Goal: Check status: Check status

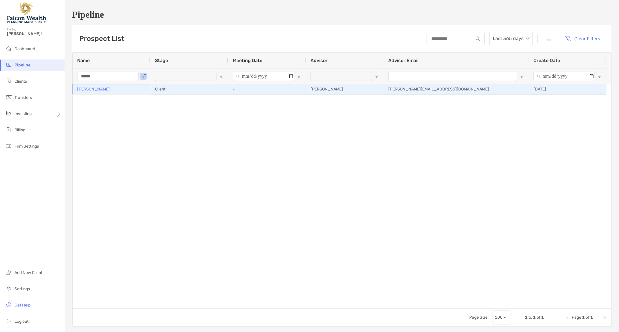
click at [95, 88] on p "[PERSON_NAME]" at bounding box center [93, 89] width 33 height 7
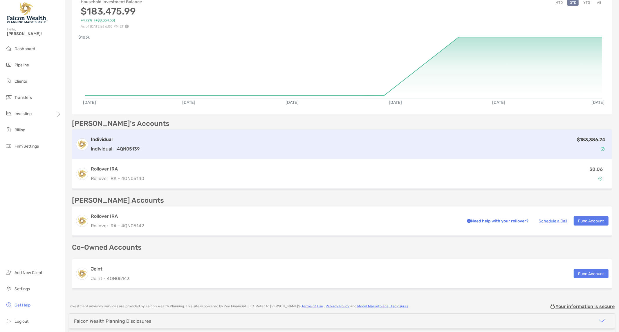
scroll to position [80, 0]
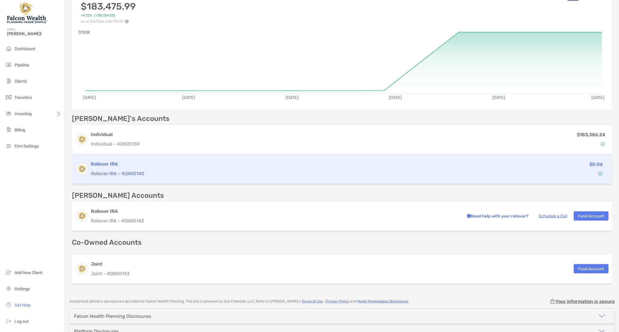
click at [193, 168] on div "Rollover IRA Rollover IRA - 4QN05140" at bounding box center [292, 169] width 403 height 17
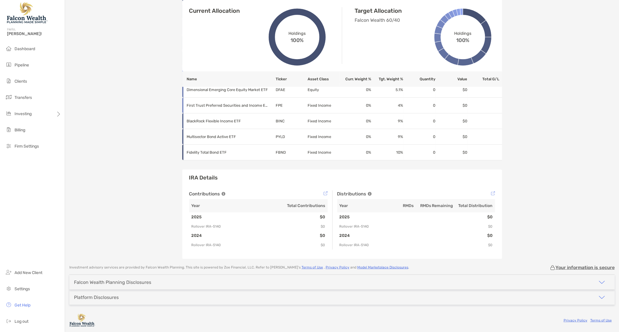
scroll to position [435, 0]
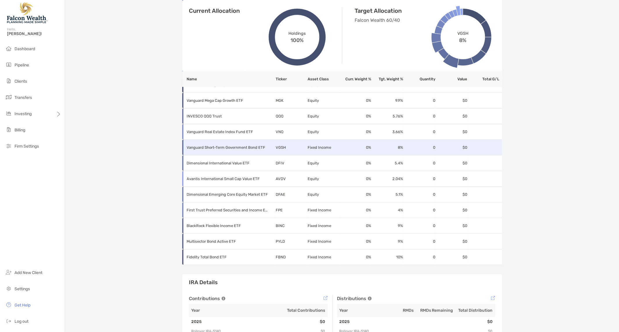
scroll to position [331, 0]
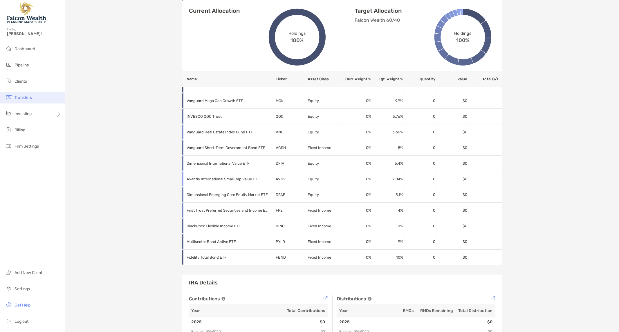
click at [33, 95] on li "Transfers" at bounding box center [32, 98] width 65 height 12
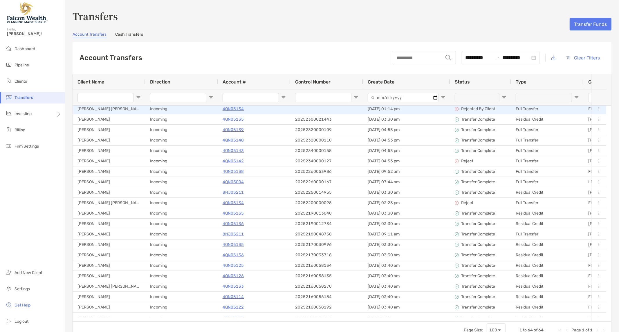
scroll to position [102, 0]
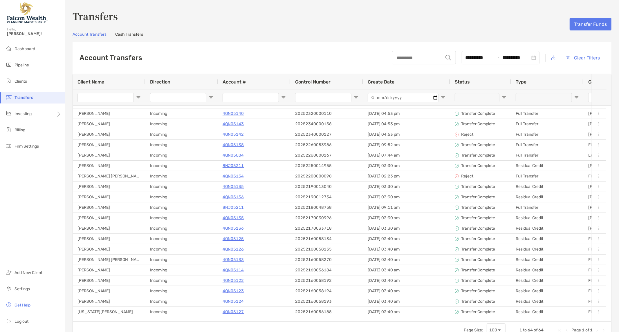
click at [411, 30] on div "**********" at bounding box center [342, 174] width 554 height 330
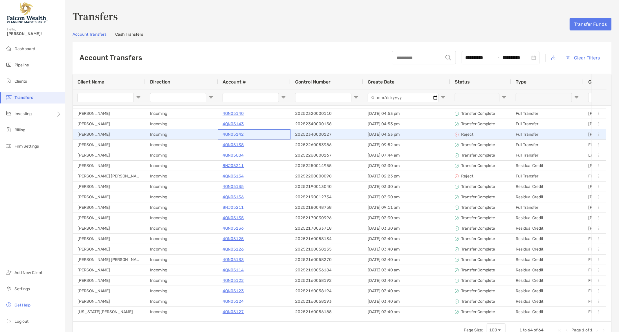
click at [232, 134] on p "4QN05142" at bounding box center [233, 134] width 21 height 7
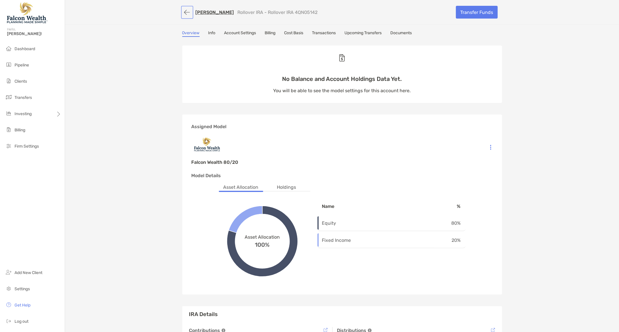
click at [184, 11] on button "button" at bounding box center [187, 12] width 10 height 11
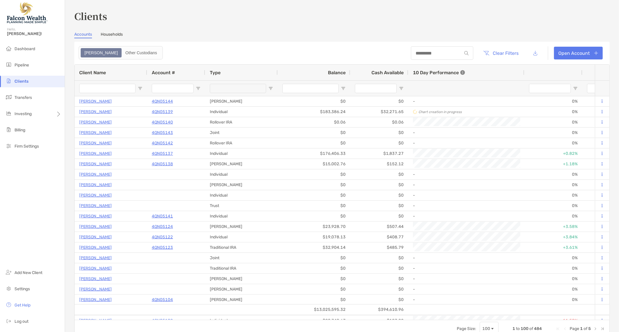
type input "**********"
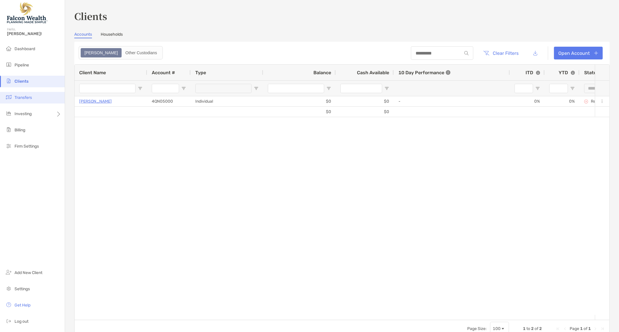
click at [30, 96] on span "Transfers" at bounding box center [23, 97] width 17 height 5
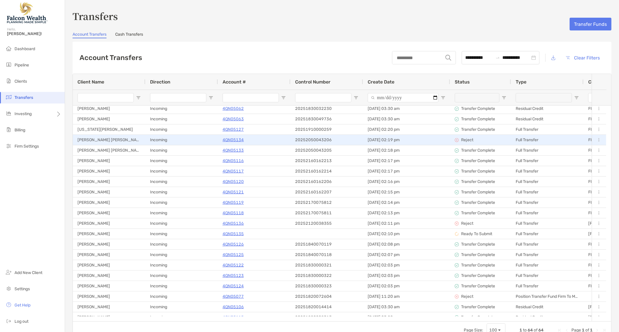
scroll to position [431, 0]
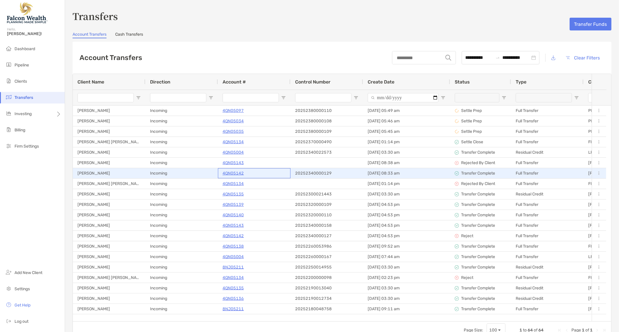
click at [231, 172] on p "4QN05142" at bounding box center [233, 173] width 21 height 7
